Goal: Find specific page/section: Find specific page/section

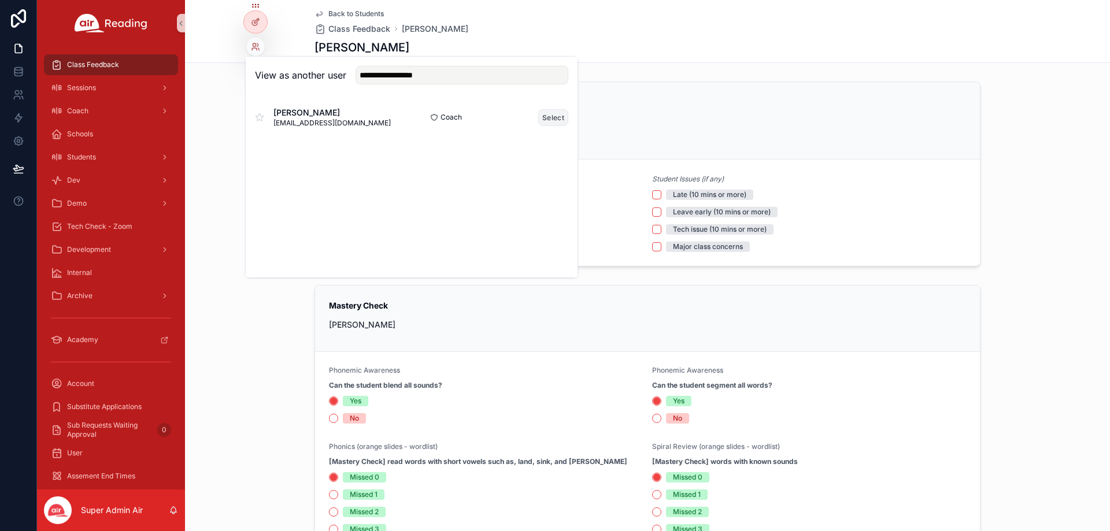
type input "**********"
click at [548, 116] on button "Select" at bounding box center [553, 117] width 30 height 17
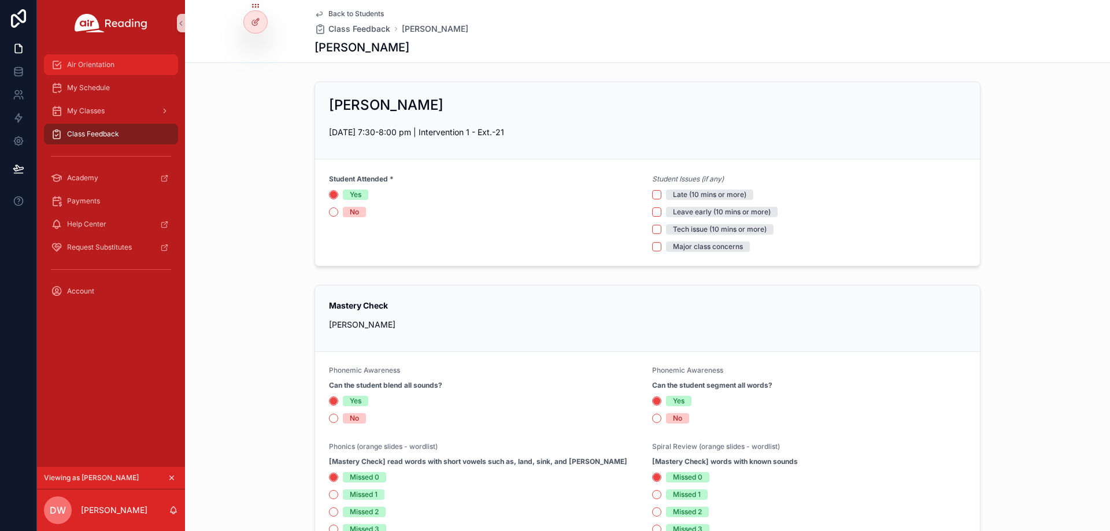
click at [132, 61] on div "Air Orientation" at bounding box center [111, 64] width 120 height 18
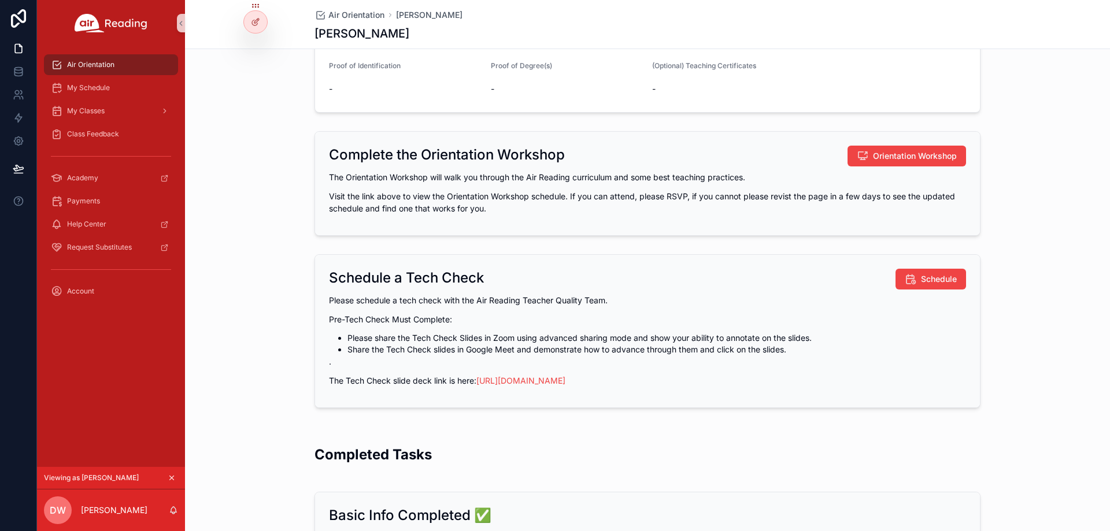
scroll to position [231, 0]
